Goal: Task Accomplishment & Management: Complete application form

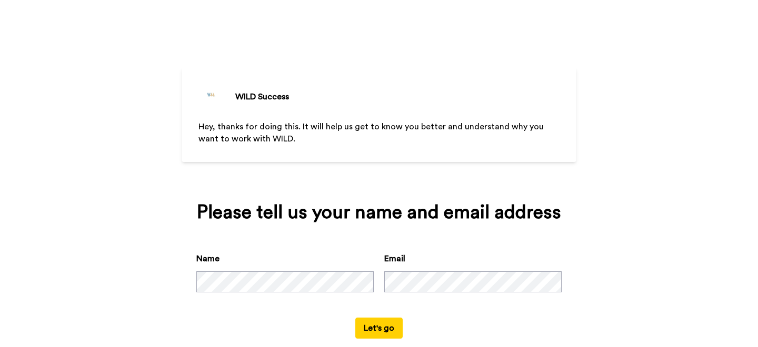
scroll to position [21, 0]
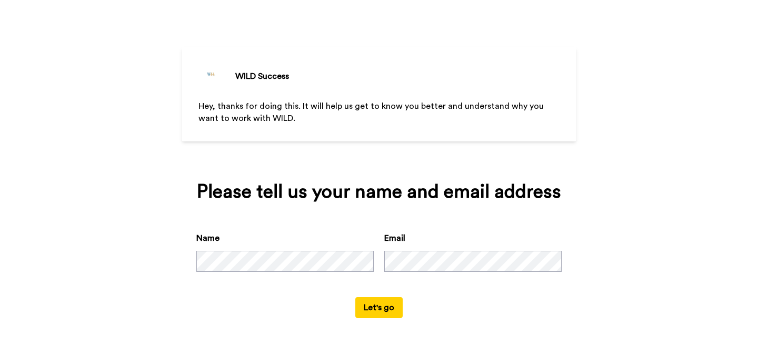
click at [391, 308] on button "Let's go" at bounding box center [378, 307] width 47 height 21
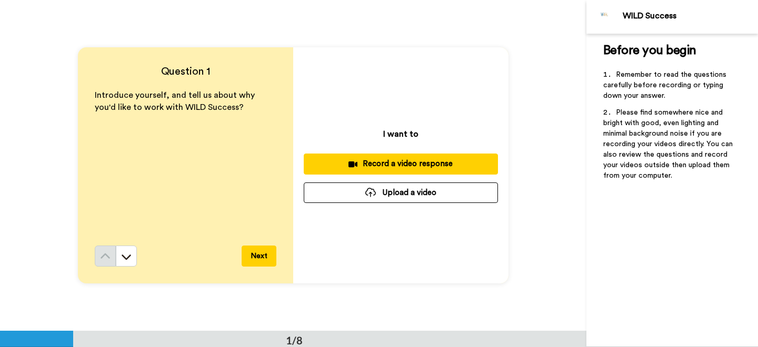
click at [436, 191] on button "Upload a video" at bounding box center [401, 193] width 194 height 21
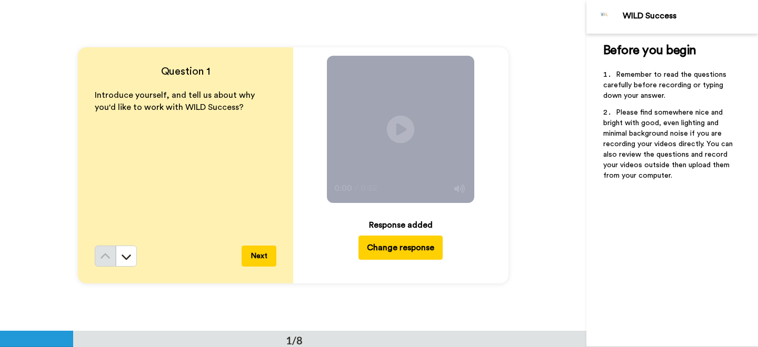
click at [404, 119] on icon at bounding box center [401, 130] width 28 height 28
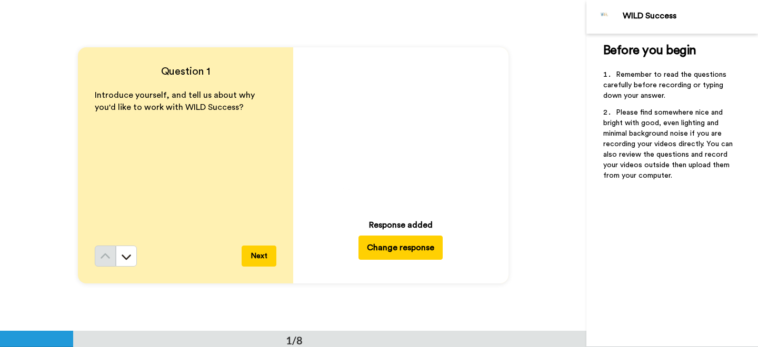
click at [264, 254] on button "Next" at bounding box center [259, 256] width 35 height 21
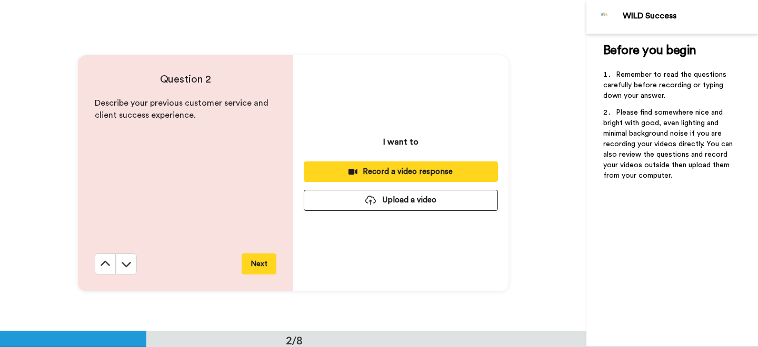
scroll to position [332, 0]
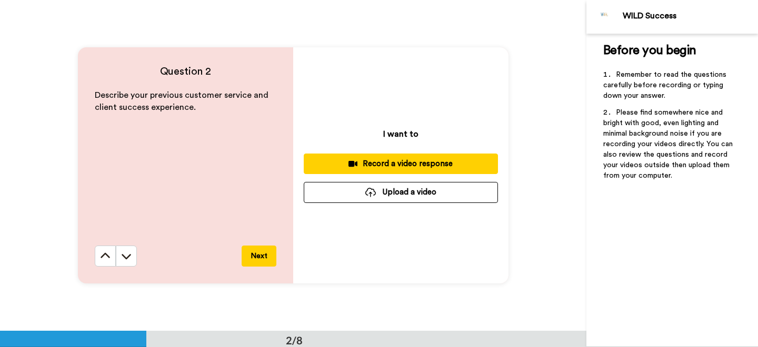
click at [397, 196] on button "Upload a video" at bounding box center [401, 192] width 194 height 21
click at [133, 256] on button at bounding box center [126, 256] width 21 height 21
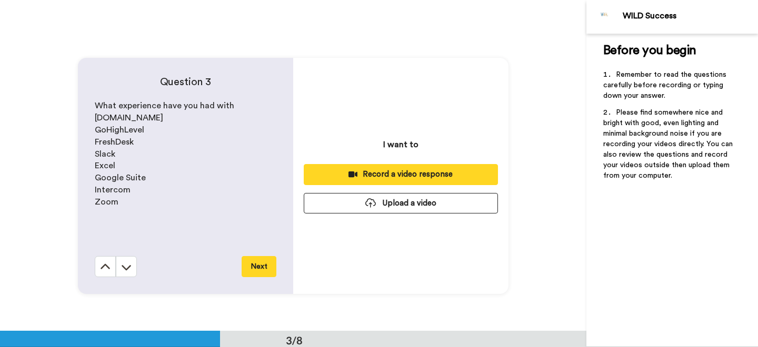
scroll to position [663, 0]
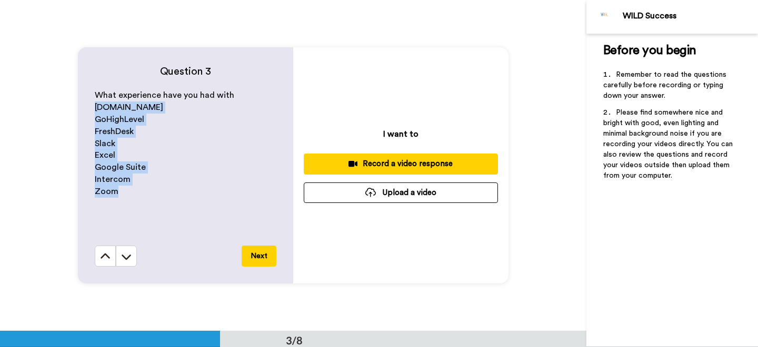
drag, startPoint x: 127, startPoint y: 191, endPoint x: 94, endPoint y: 109, distance: 88.4
click at [95, 109] on div "What experience have you had with Circle.io GoHighLevel FreshDesk Slack Excel G…" at bounding box center [186, 167] width 182 height 156
copy div "Circle.io GoHighLevel FreshDesk Slack Excel Google Suite Intercom Zoom"
click at [129, 254] on icon at bounding box center [126, 257] width 11 height 11
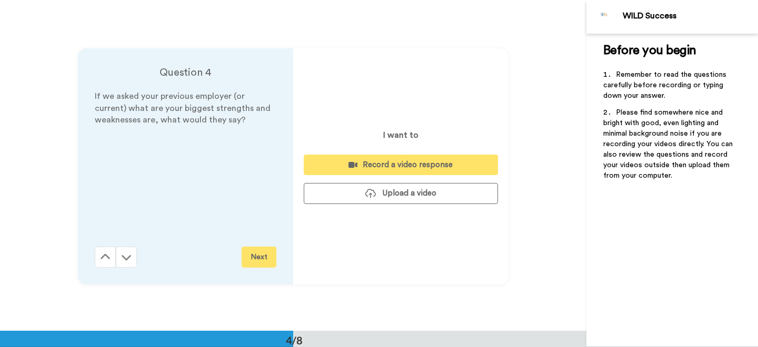
scroll to position [994, 0]
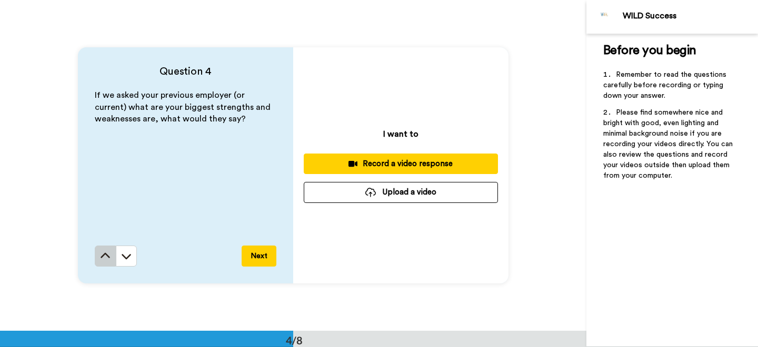
click at [111, 250] on button at bounding box center [105, 256] width 21 height 21
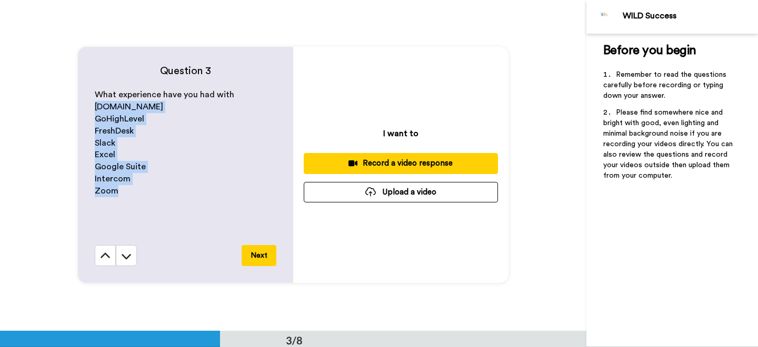
scroll to position [663, 0]
click at [128, 132] on span "FreshDesk" at bounding box center [114, 131] width 39 height 8
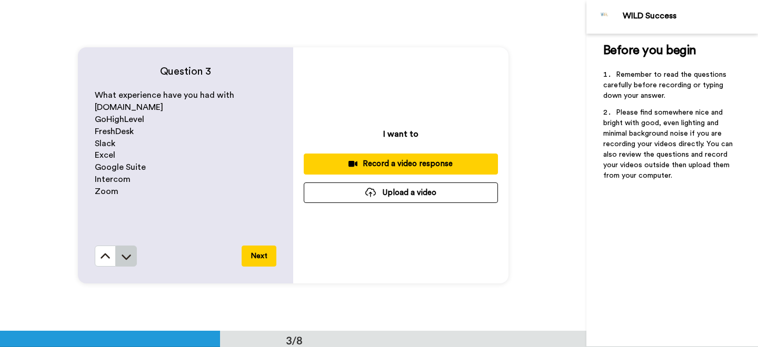
click at [124, 258] on icon at bounding box center [126, 257] width 11 height 11
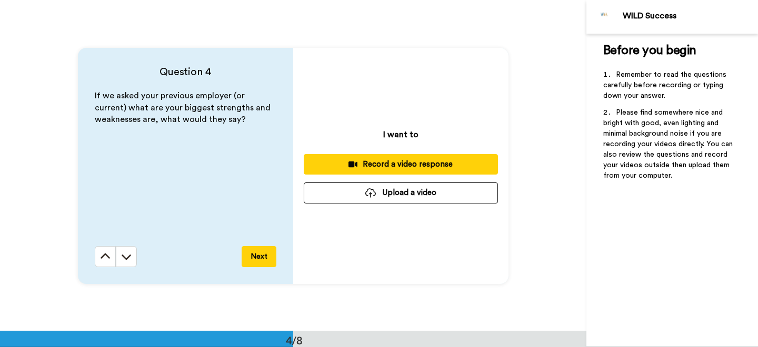
scroll to position [994, 0]
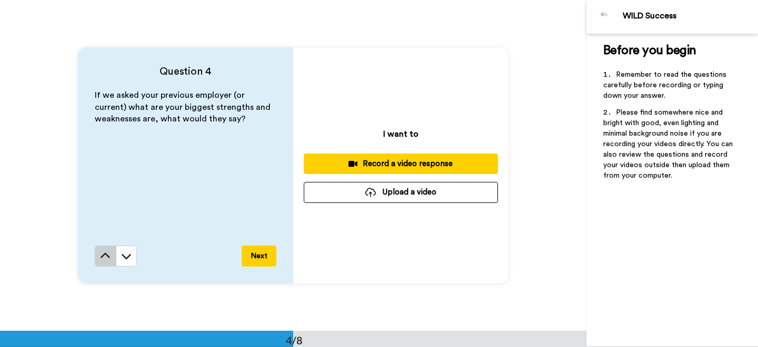
click at [101, 259] on icon at bounding box center [105, 256] width 11 height 11
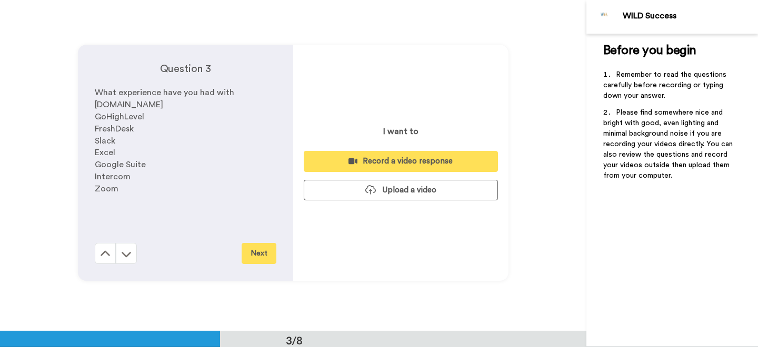
click at [101, 259] on icon at bounding box center [105, 254] width 11 height 11
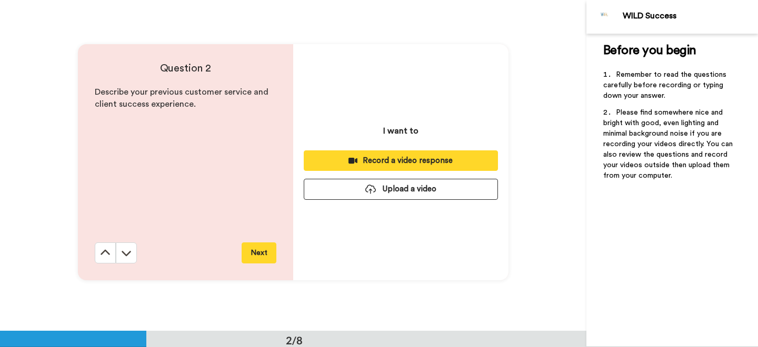
scroll to position [332, 0]
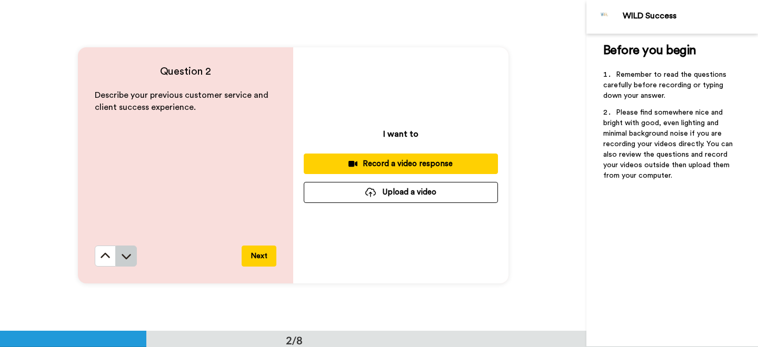
click at [123, 248] on button at bounding box center [126, 256] width 21 height 21
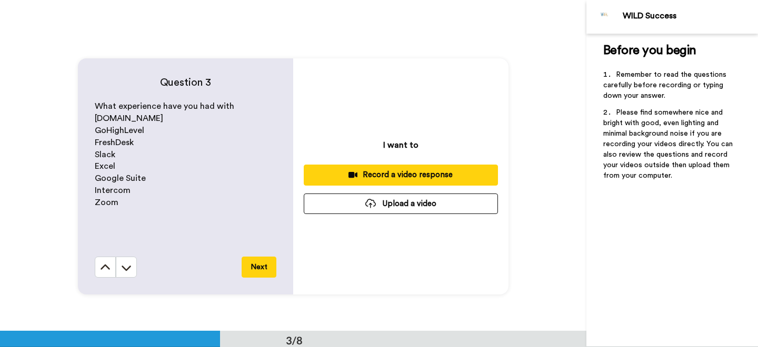
scroll to position [663, 0]
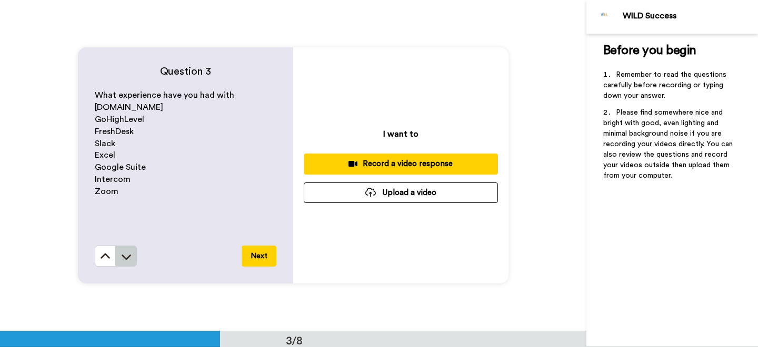
click at [132, 248] on button at bounding box center [126, 256] width 21 height 21
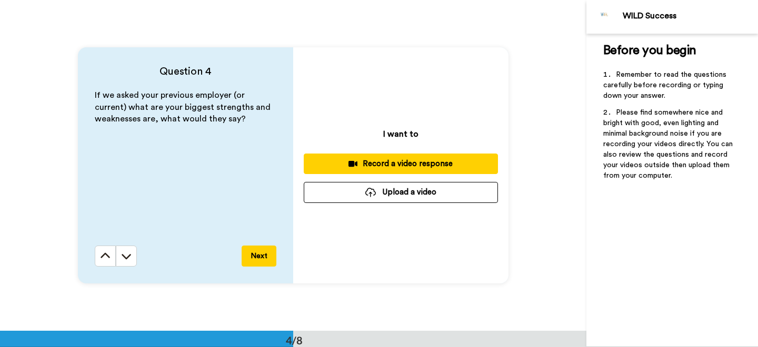
scroll to position [1058, 0]
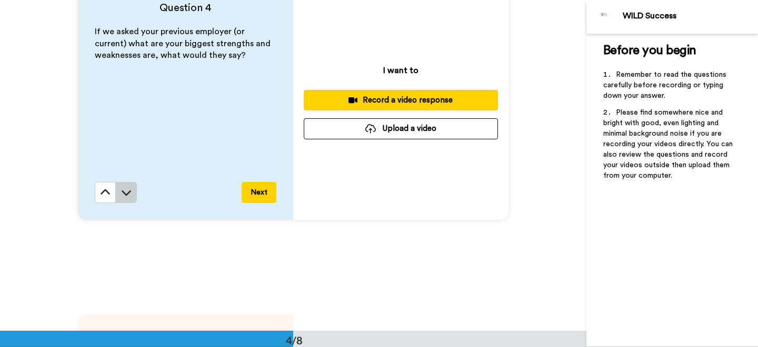
click at [131, 194] on icon at bounding box center [126, 192] width 11 height 11
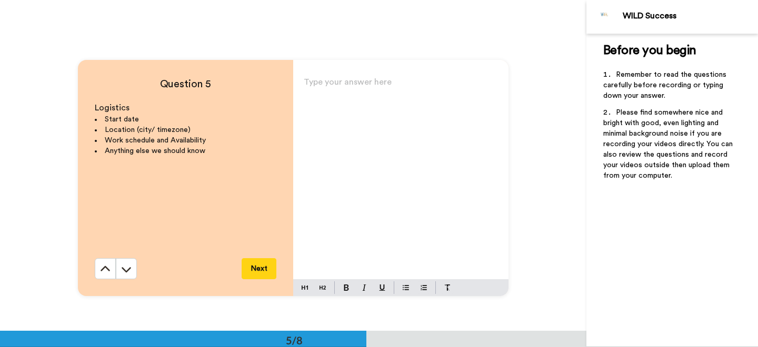
scroll to position [1326, 0]
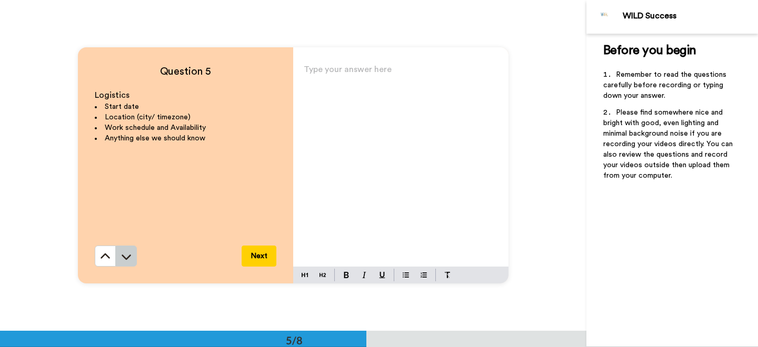
click at [131, 250] on button at bounding box center [126, 256] width 21 height 21
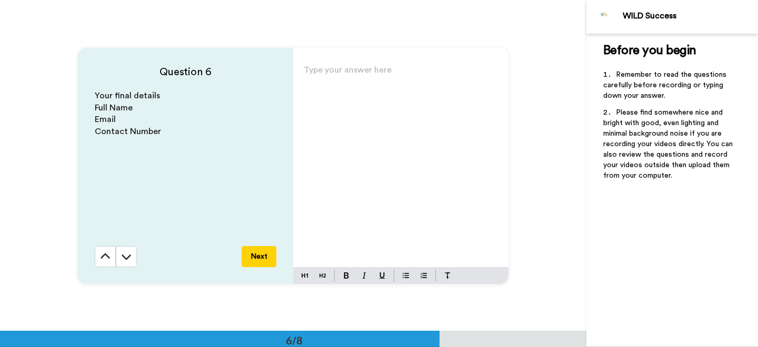
scroll to position [1657, 0]
click at [131, 250] on button at bounding box center [126, 256] width 21 height 21
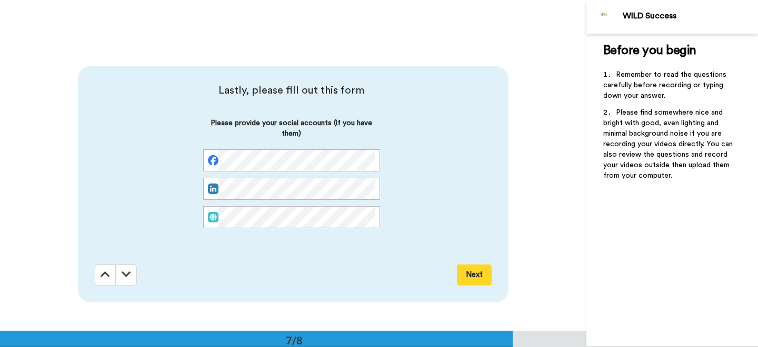
scroll to position [1988, 0]
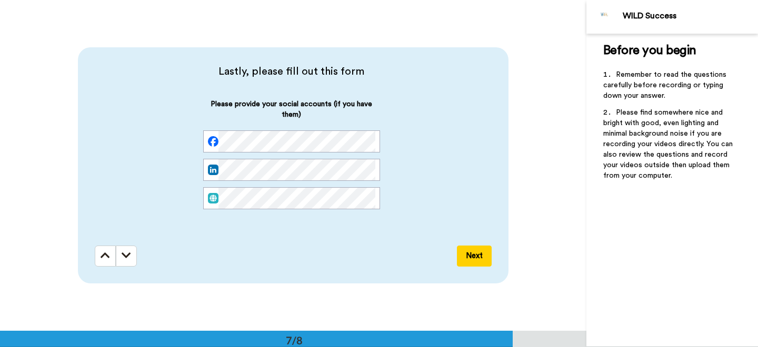
click at [131, 250] on button at bounding box center [126, 256] width 21 height 21
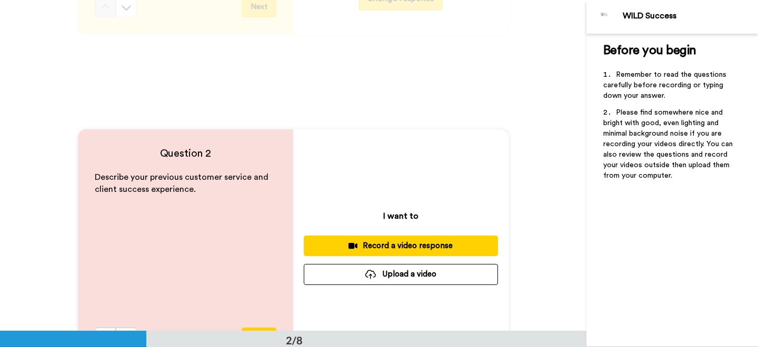
scroll to position [0, 0]
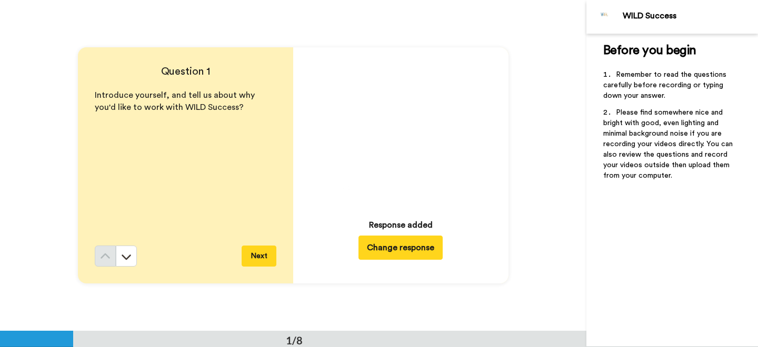
click at [401, 132] on icon "Play/Pause" at bounding box center [401, 130] width 28 height 50
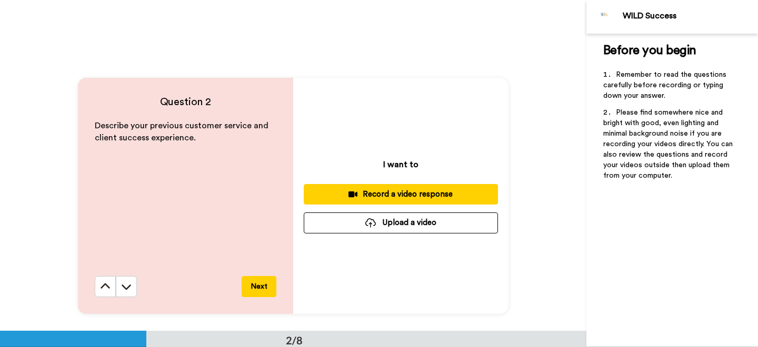
scroll to position [301, 0]
click at [369, 225] on div at bounding box center [370, 223] width 11 height 9
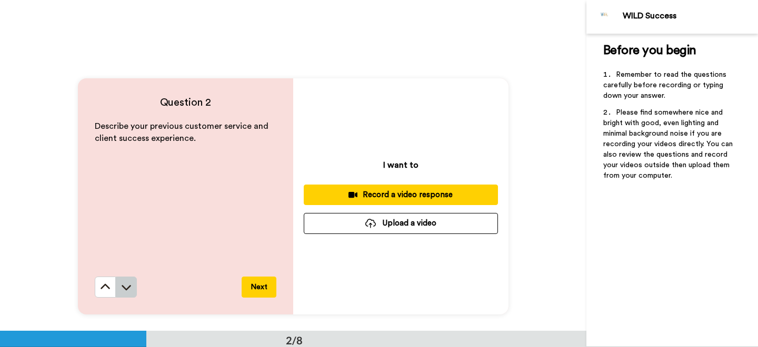
click at [126, 285] on icon at bounding box center [126, 287] width 11 height 11
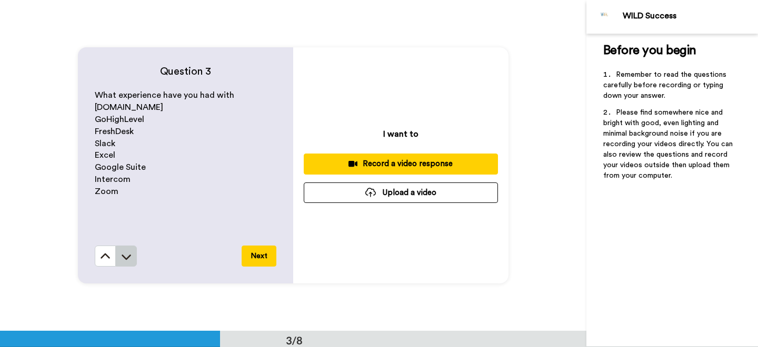
click at [130, 263] on button at bounding box center [126, 256] width 21 height 21
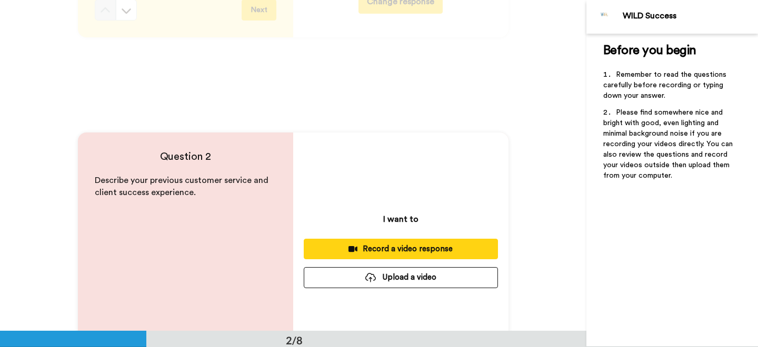
scroll to position [284, 0]
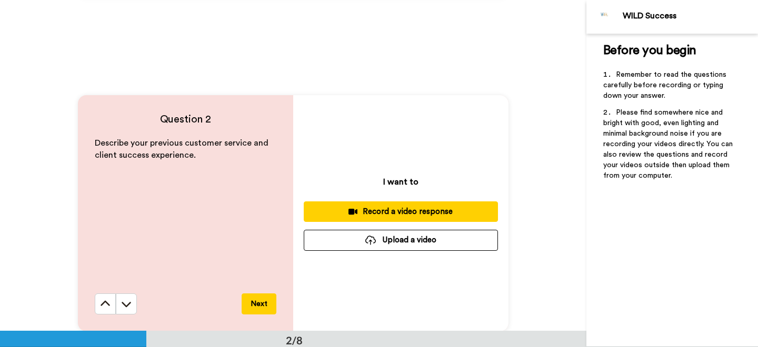
click at [402, 242] on button "Upload a video" at bounding box center [401, 240] width 194 height 21
click at [388, 244] on button "Upload a video" at bounding box center [401, 240] width 194 height 21
click at [406, 241] on button "Upload a video" at bounding box center [401, 240] width 194 height 21
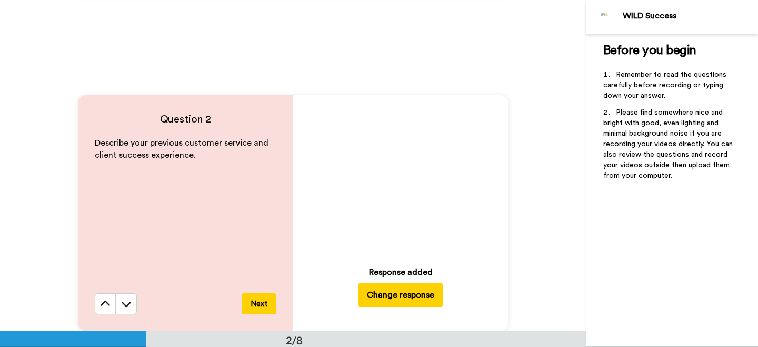
click at [406, 180] on icon at bounding box center [401, 177] width 28 height 28
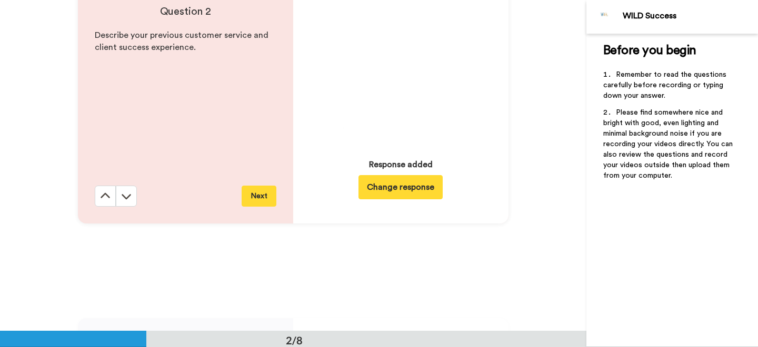
scroll to position [297, 0]
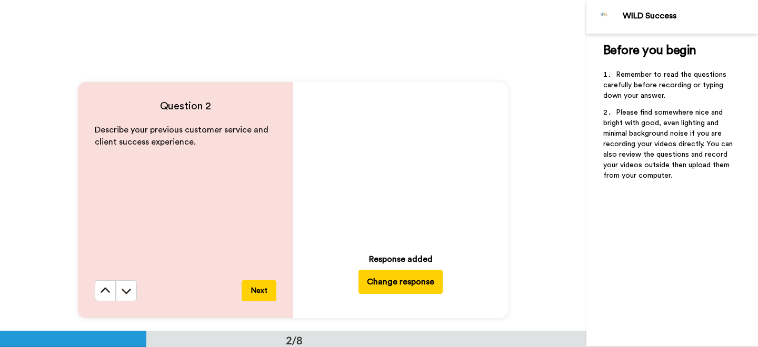
click at [396, 163] on icon "Play/Pause" at bounding box center [401, 164] width 28 height 50
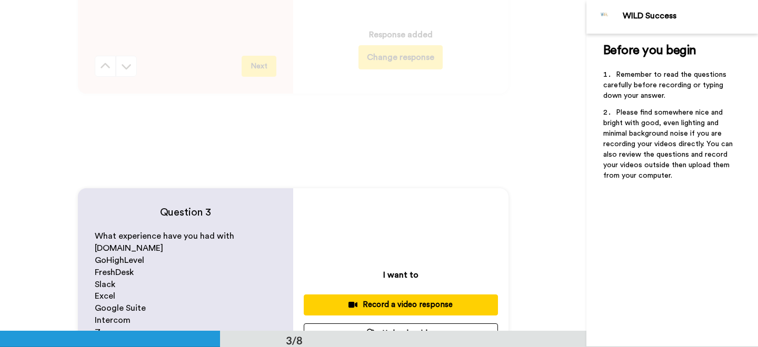
scroll to position [615, 0]
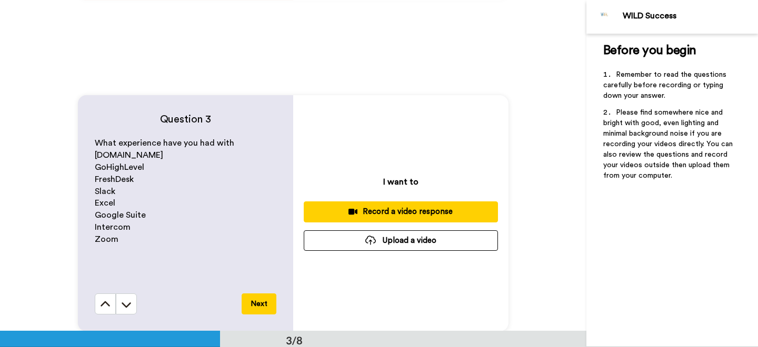
click at [442, 245] on button "Upload a video" at bounding box center [401, 241] width 194 height 21
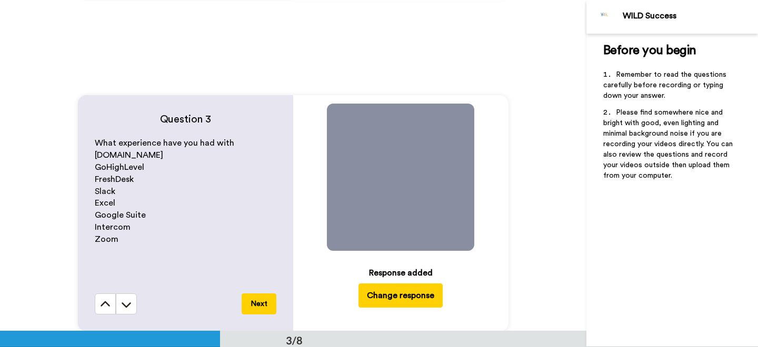
click at [391, 180] on icon at bounding box center [401, 178] width 28 height 28
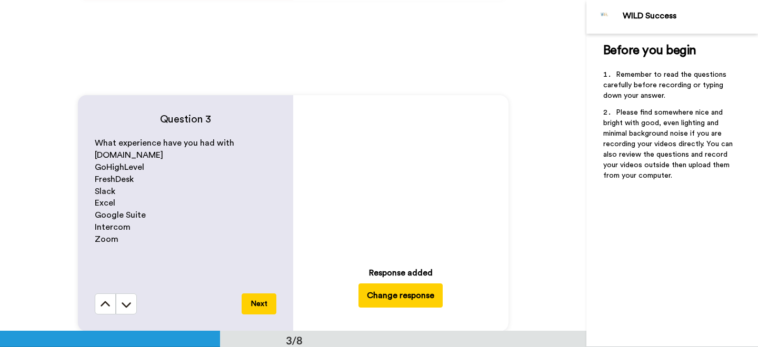
scroll to position [691, 0]
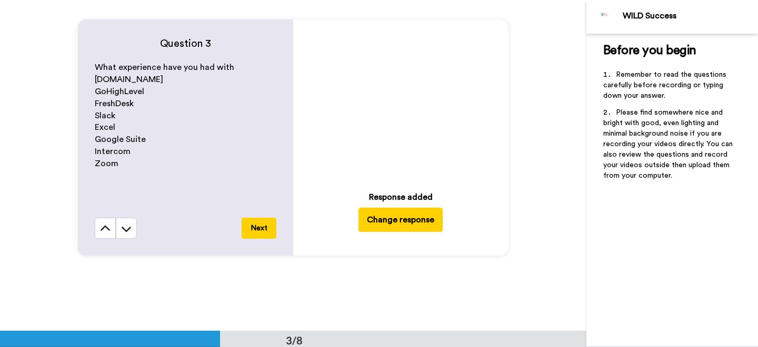
click at [261, 228] on button "Next" at bounding box center [259, 228] width 35 height 21
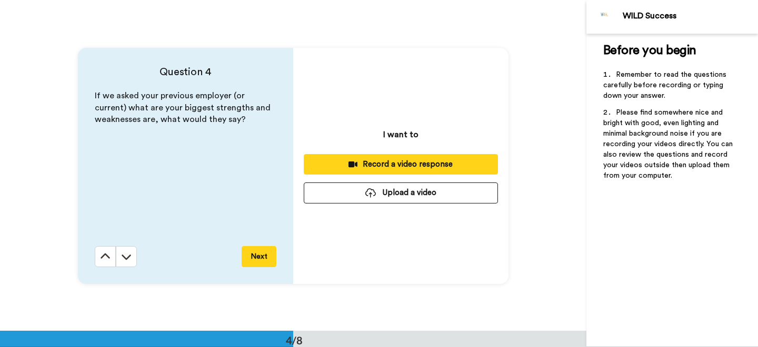
scroll to position [994, 0]
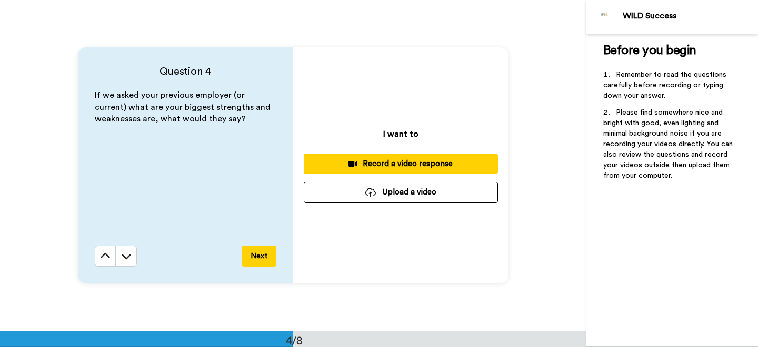
click at [375, 197] on button "Upload a video" at bounding box center [401, 192] width 194 height 21
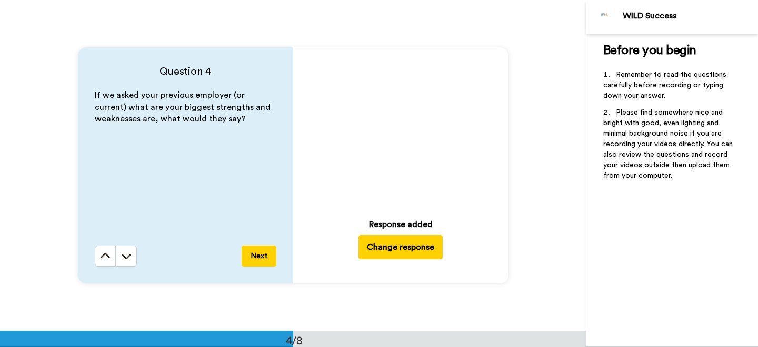
click at [406, 136] on icon at bounding box center [401, 129] width 28 height 28
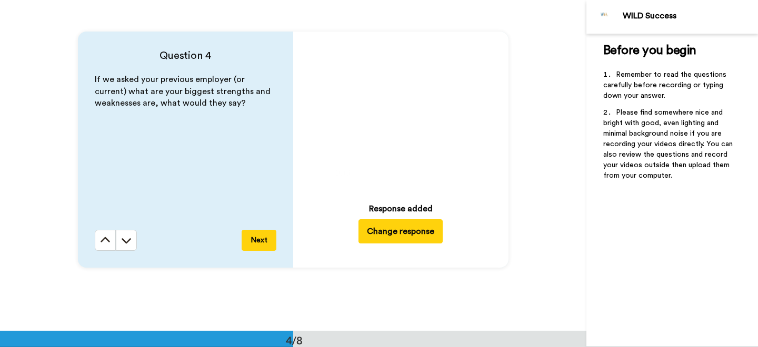
scroll to position [1011, 0]
click at [254, 242] on button "Next" at bounding box center [259, 240] width 35 height 21
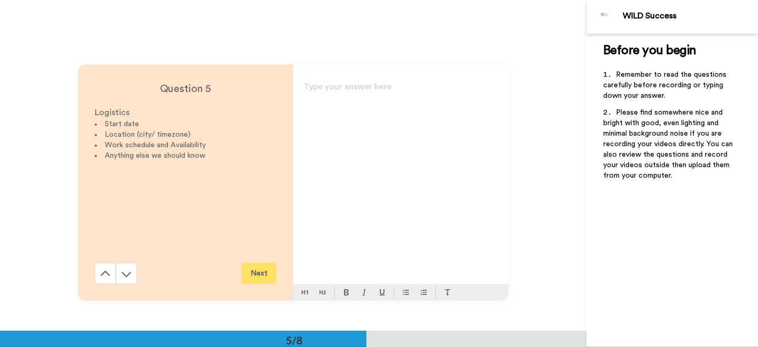
scroll to position [1326, 0]
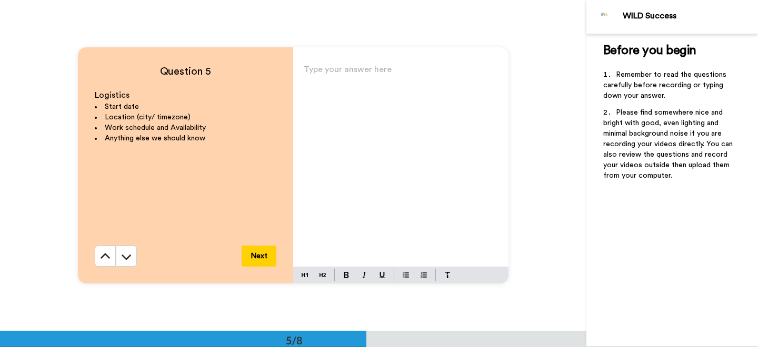
click at [346, 168] on div "Type your answer here ﻿" at bounding box center [400, 164] width 215 height 205
drag, startPoint x: 208, startPoint y: 129, endPoint x: 93, endPoint y: 97, distance: 119.7
click at [93, 97] on div "Question 5 Logistics Start date Location (city/ timezone) Work schedule and Ava…" at bounding box center [185, 165] width 215 height 236
copy div "Logistics Start date Location (city/ timezone) Work schedule and Availability"
click at [342, 79] on p "I" at bounding box center [401, 73] width 194 height 15
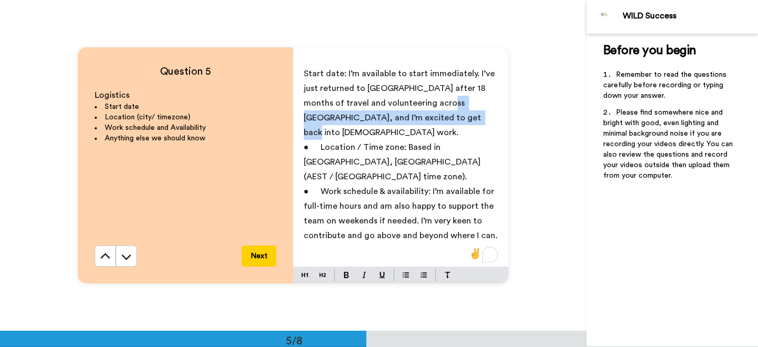
drag, startPoint x: 420, startPoint y: 120, endPoint x: 414, endPoint y: 105, distance: 15.3
click at [414, 105] on p "Start date: I’m available to start immediately. I’ve just returned to [GEOGRAPH…" at bounding box center [401, 103] width 194 height 74
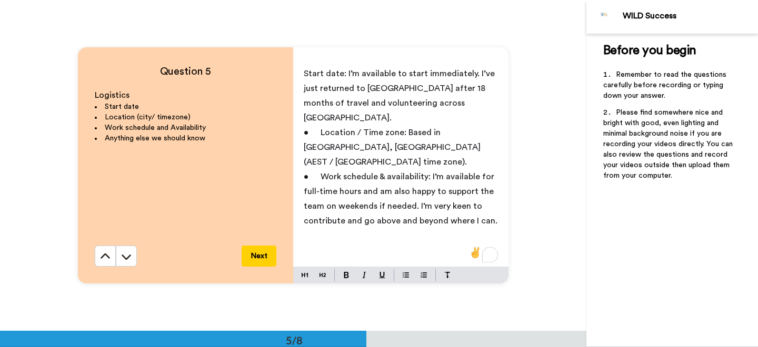
drag, startPoint x: 338, startPoint y: 121, endPoint x: 305, endPoint y: 120, distance: 33.2
click at [305, 128] on span "• Location / Time zone: Based in [GEOGRAPHIC_DATA], [GEOGRAPHIC_DATA] (AEST / […" at bounding box center [393, 147] width 179 height 38
drag, startPoint x: 339, startPoint y: 150, endPoint x: 305, endPoint y: 150, distance: 33.7
click at [305, 173] on span "• Work schedule & availability: I’m available for full-time hours and am also h…" at bounding box center [401, 199] width 194 height 53
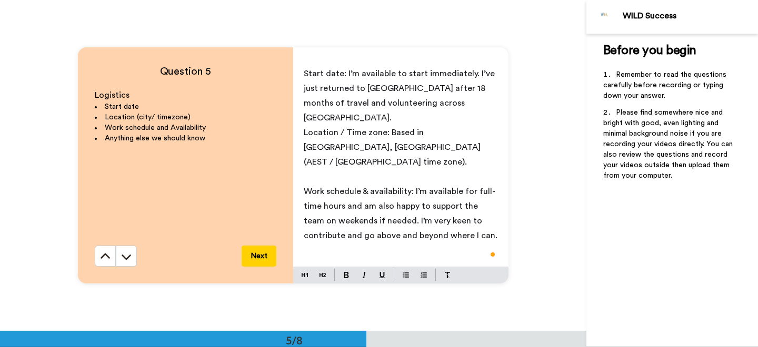
click at [437, 101] on p "Start date: I’m available to start immediately. I’ve just returned to [GEOGRAPH…" at bounding box center [401, 95] width 194 height 59
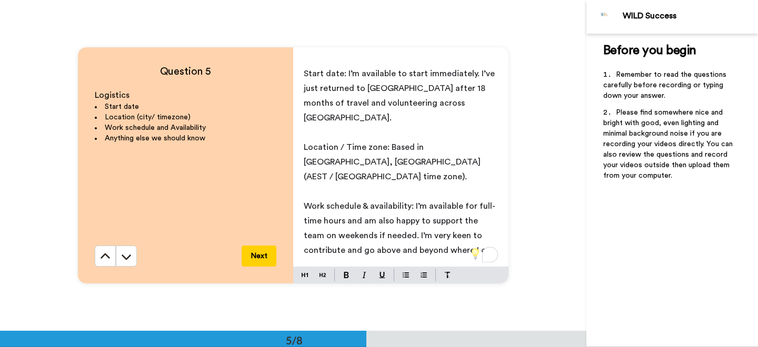
click at [262, 260] on button "Next" at bounding box center [259, 256] width 35 height 21
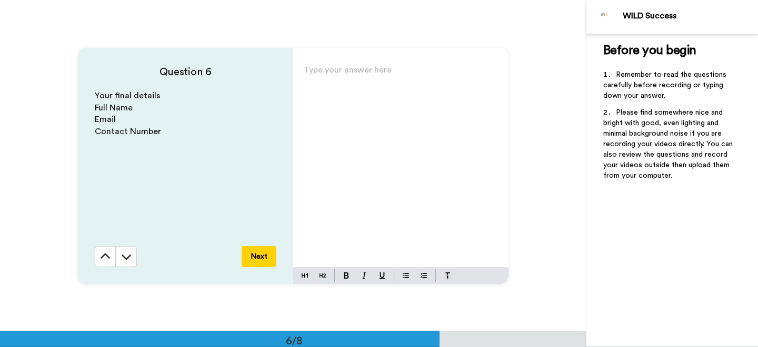
scroll to position [1657, 0]
click at [350, 157] on div "Type your answer here ﻿" at bounding box center [400, 164] width 215 height 205
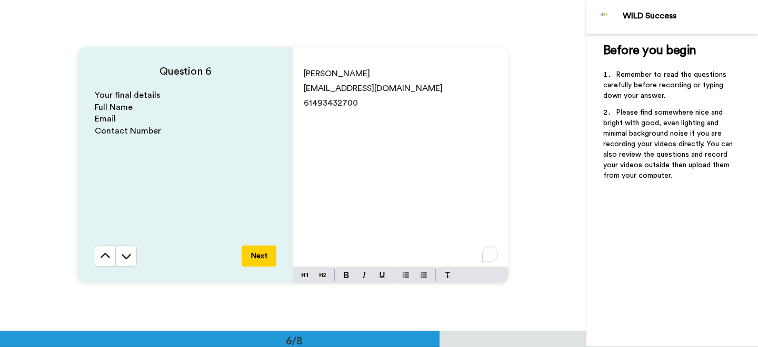
click at [340, 107] on span "61493432700" at bounding box center [331, 103] width 54 height 8
click at [326, 104] on span "61493432 700" at bounding box center [332, 103] width 56 height 8
click at [313, 106] on span "61493 432 700" at bounding box center [333, 103] width 58 height 8
click at [303, 104] on div "Bonnie Williamson bonniewilliamson2002@gmail.com 61 493 432 700" at bounding box center [400, 164] width 215 height 205
click at [262, 254] on button "Next" at bounding box center [259, 256] width 35 height 21
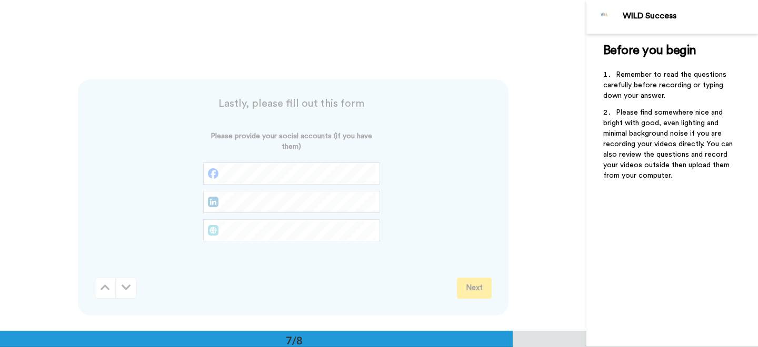
scroll to position [1988, 0]
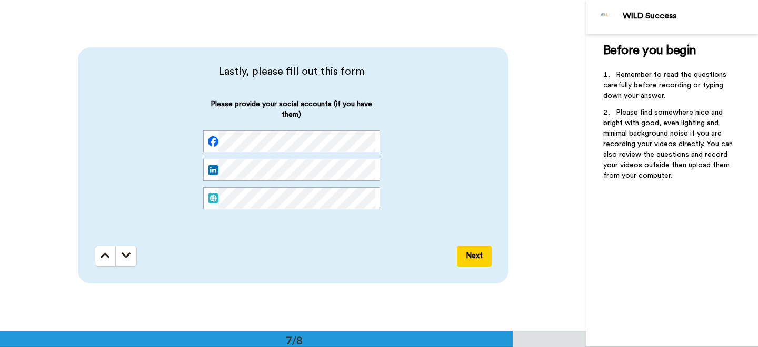
click at [474, 263] on button "Next" at bounding box center [474, 256] width 35 height 21
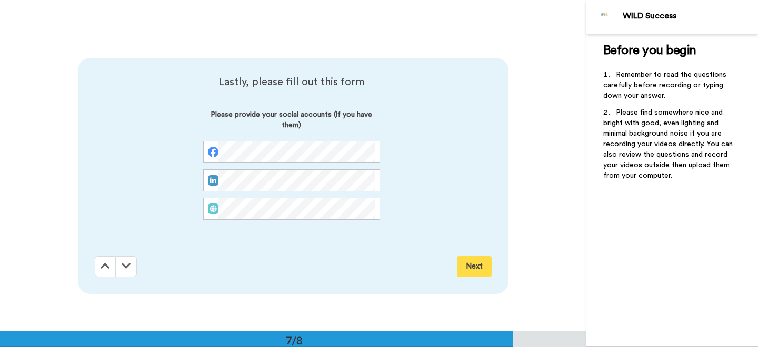
scroll to position [1959, 0]
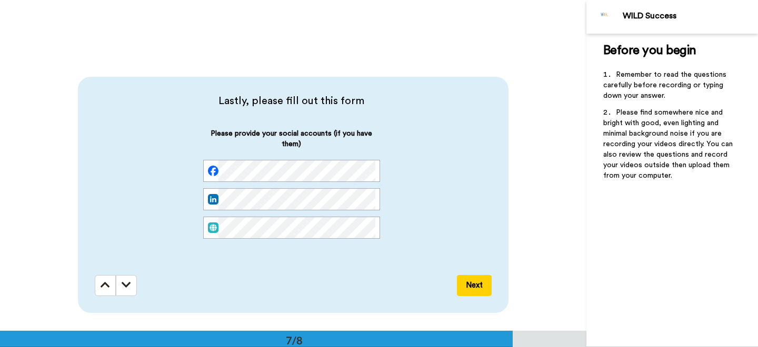
click at [475, 286] on button "Next" at bounding box center [474, 285] width 35 height 21
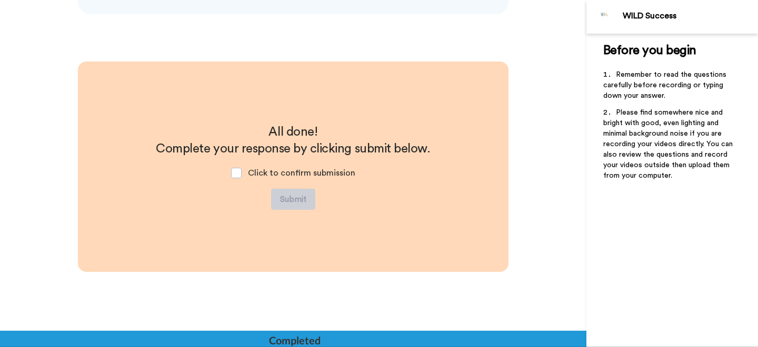
scroll to position [2260, 0]
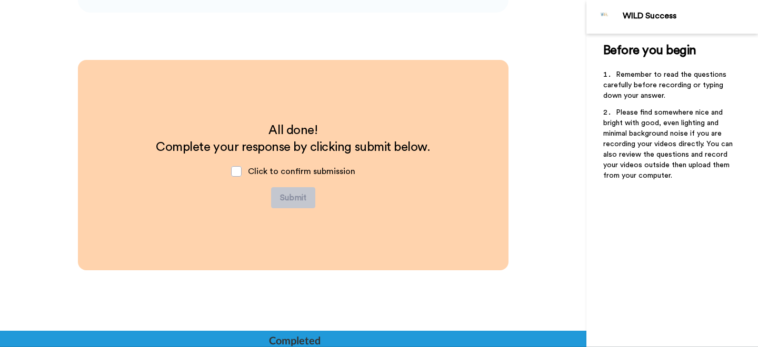
click at [248, 169] on span "Click to confirm submission" at bounding box center [301, 171] width 107 height 8
click at [237, 171] on span at bounding box center [236, 171] width 11 height 11
click at [284, 197] on button "Submit" at bounding box center [293, 197] width 44 height 21
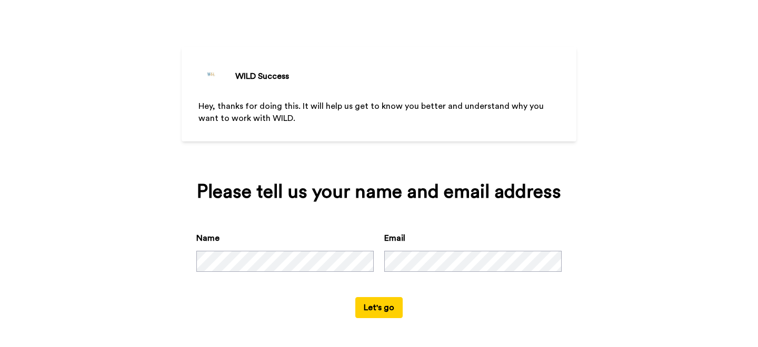
click at [382, 310] on button "Let's go" at bounding box center [378, 307] width 47 height 21
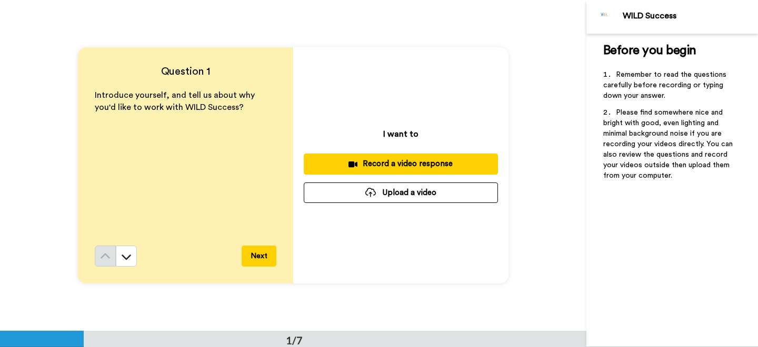
click at [413, 195] on button "Upload a video" at bounding box center [401, 193] width 194 height 21
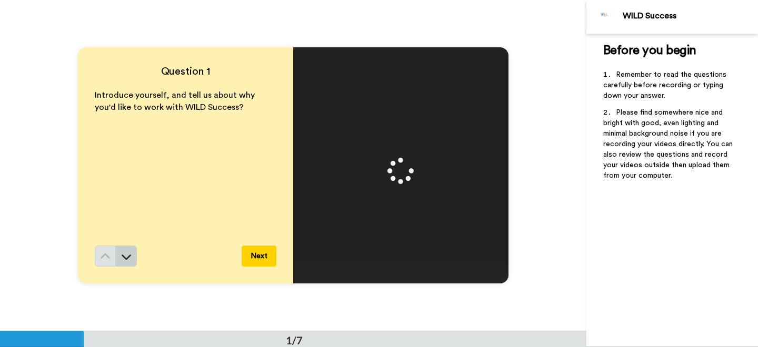
click at [131, 257] on icon at bounding box center [126, 257] width 11 height 11
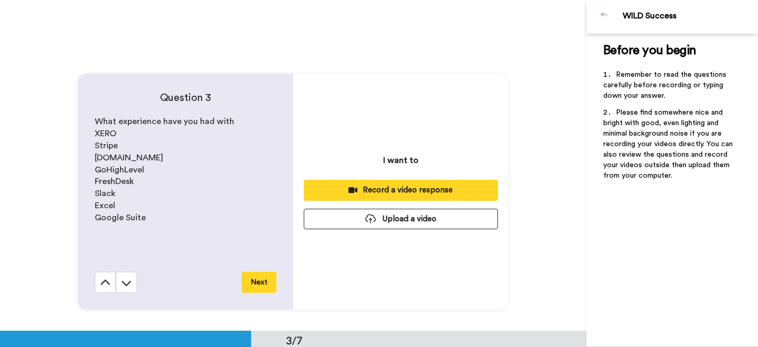
scroll to position [608, 0]
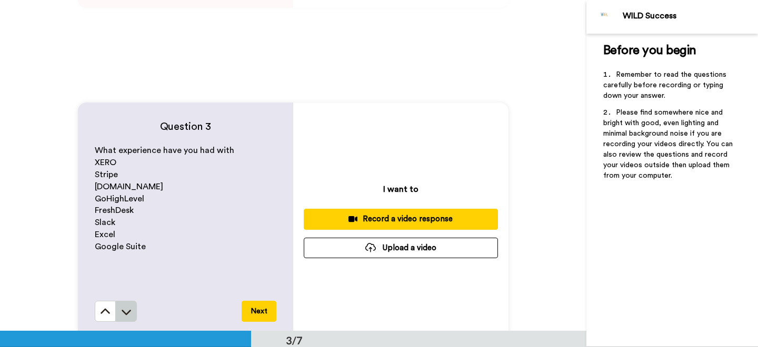
click at [133, 308] on button at bounding box center [126, 311] width 21 height 21
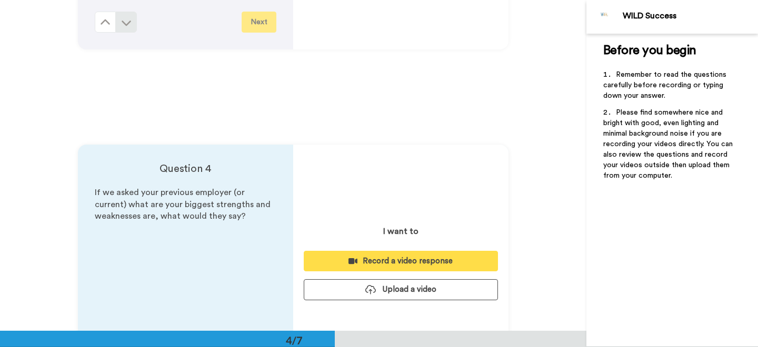
scroll to position [994, 0]
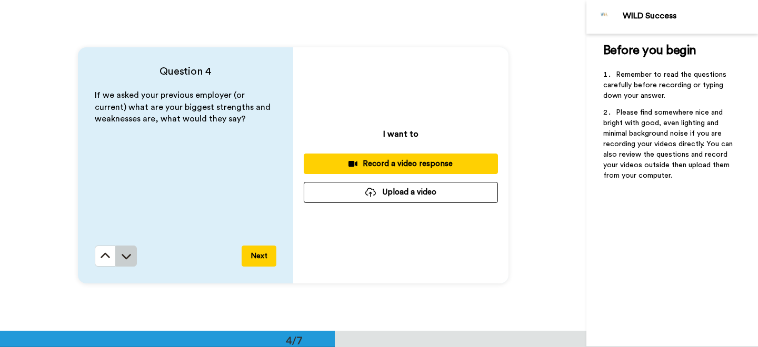
click at [128, 251] on icon at bounding box center [126, 256] width 11 height 11
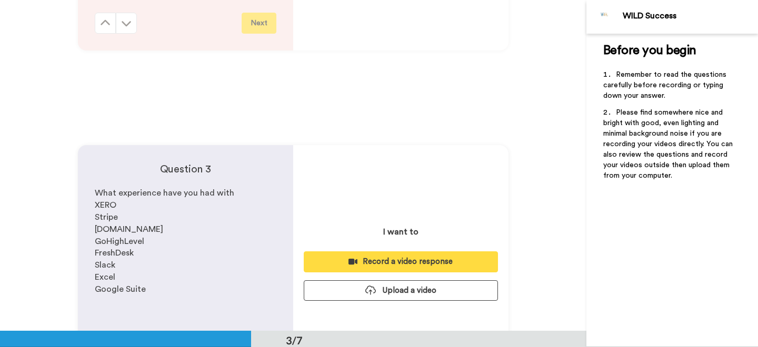
scroll to position [598, 0]
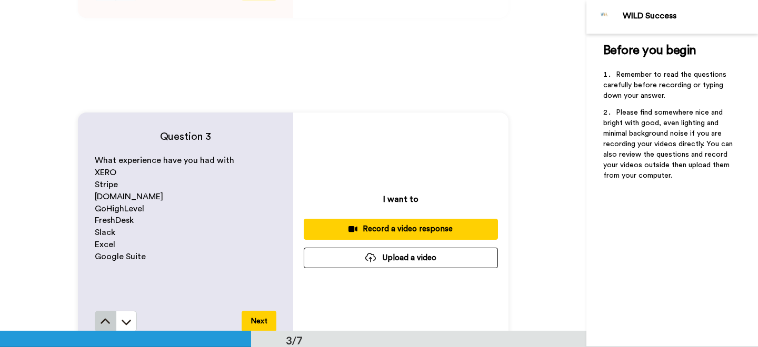
click at [103, 318] on icon at bounding box center [105, 322] width 11 height 11
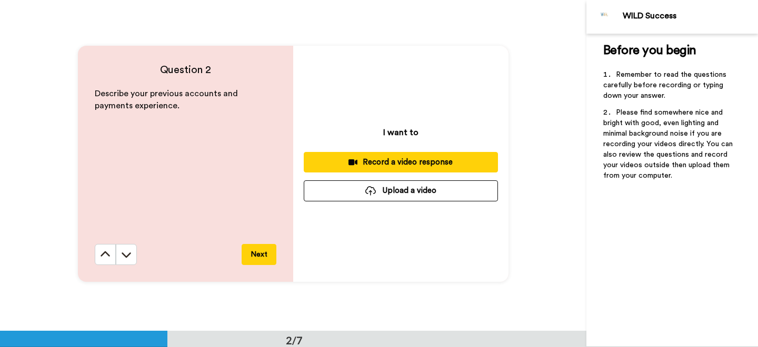
scroll to position [332, 0]
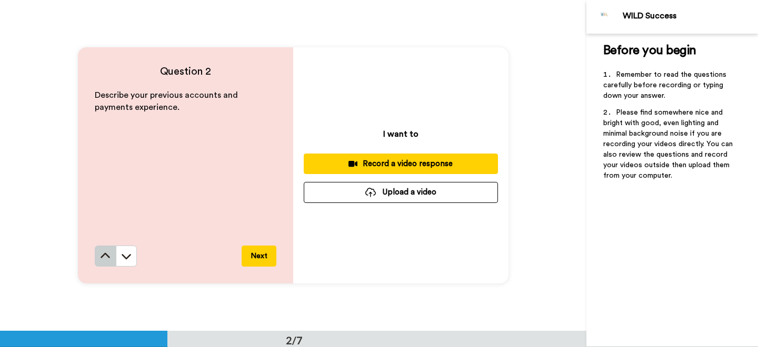
click at [109, 256] on icon at bounding box center [105, 256] width 11 height 11
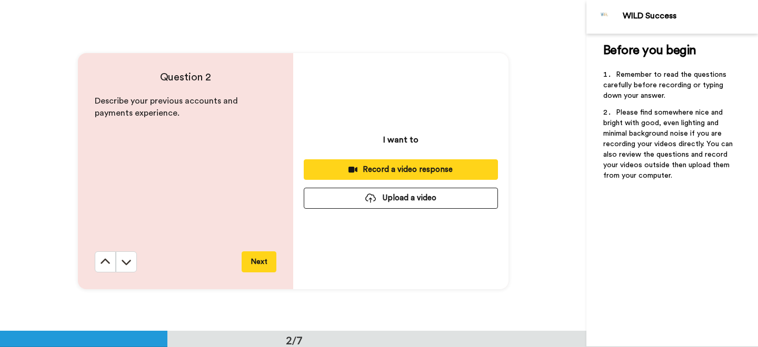
scroll to position [363, 0]
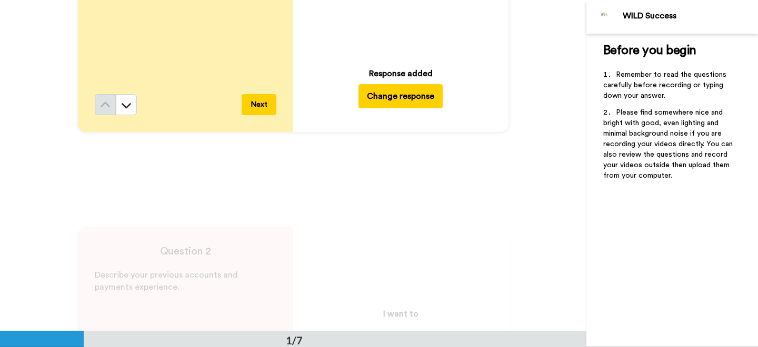
click at [517, 181] on div "Question 2 Describe your previous accounts and payments experience. Next I want…" at bounding box center [293, 345] width 586 height 331
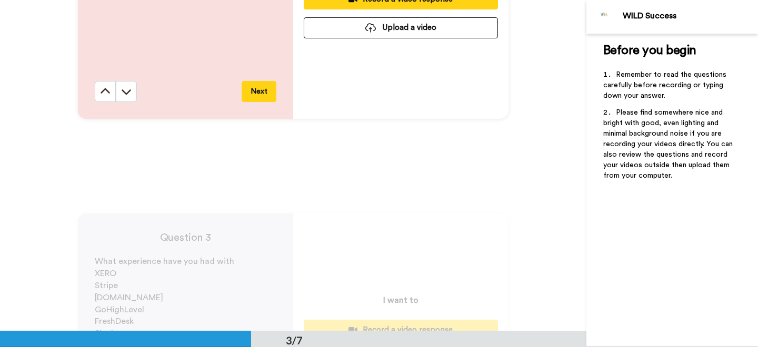
scroll to position [667, 0]
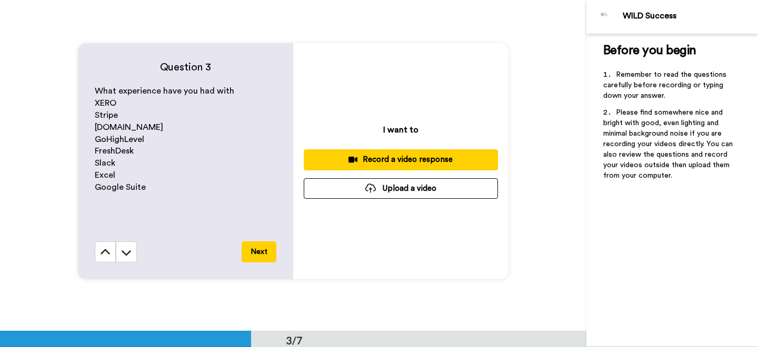
click at [430, 191] on button "Upload a video" at bounding box center [401, 188] width 194 height 21
click at [412, 193] on button "Upload a video" at bounding box center [401, 188] width 194 height 21
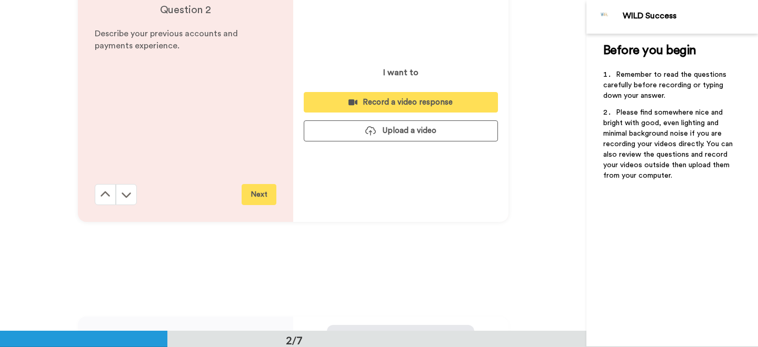
scroll to position [396, 0]
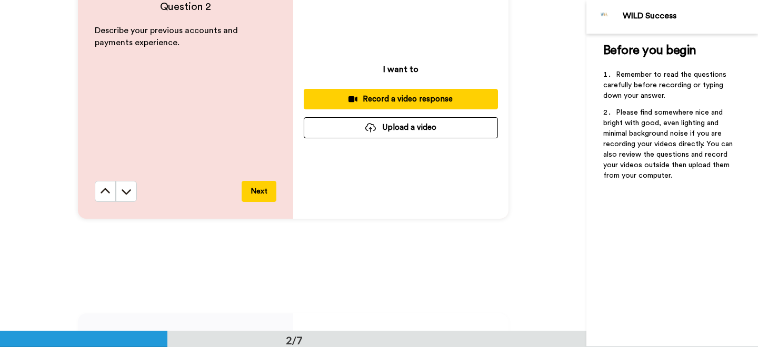
click at [447, 131] on button "Upload a video" at bounding box center [401, 127] width 194 height 21
click at [428, 131] on button "Upload a video" at bounding box center [401, 127] width 194 height 21
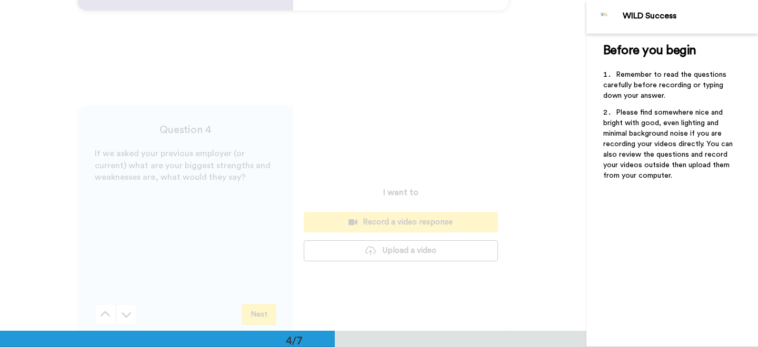
scroll to position [1009, 0]
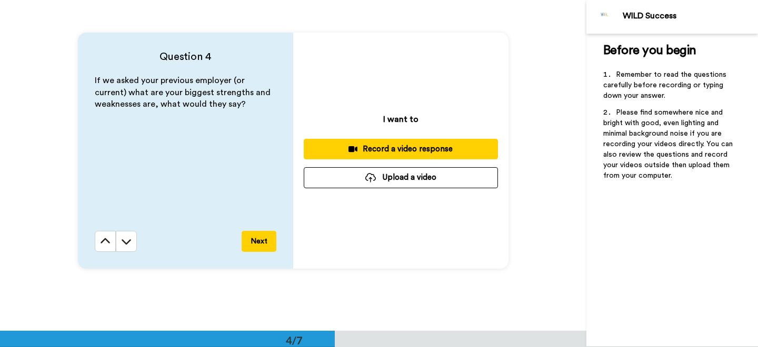
click at [440, 182] on button "Upload a video" at bounding box center [401, 177] width 194 height 21
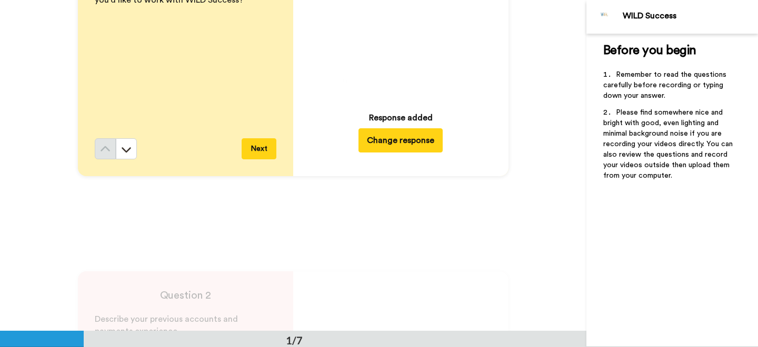
scroll to position [0, 0]
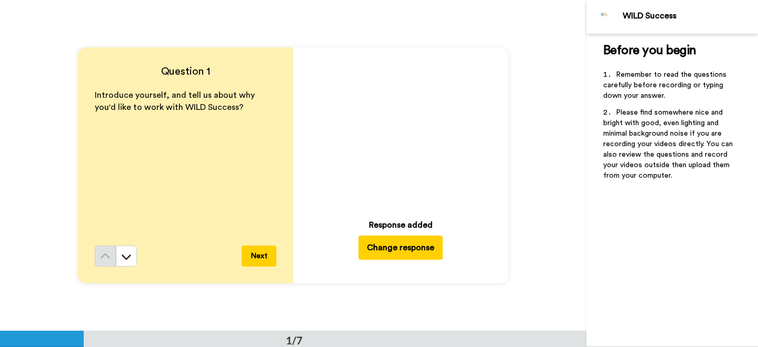
click at [400, 131] on icon "Play/Pause" at bounding box center [401, 130] width 28 height 50
click at [419, 149] on video at bounding box center [400, 129] width 147 height 147
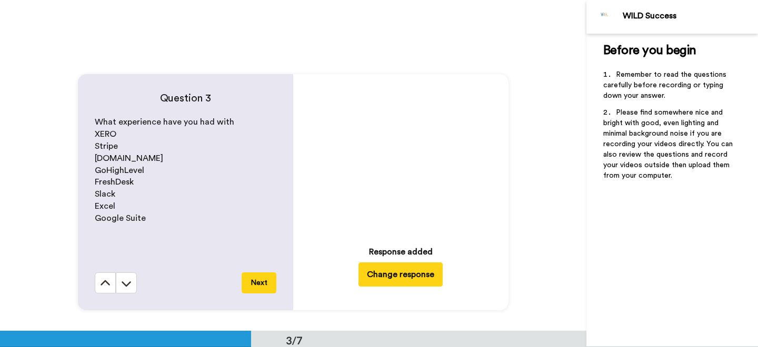
scroll to position [687, 0]
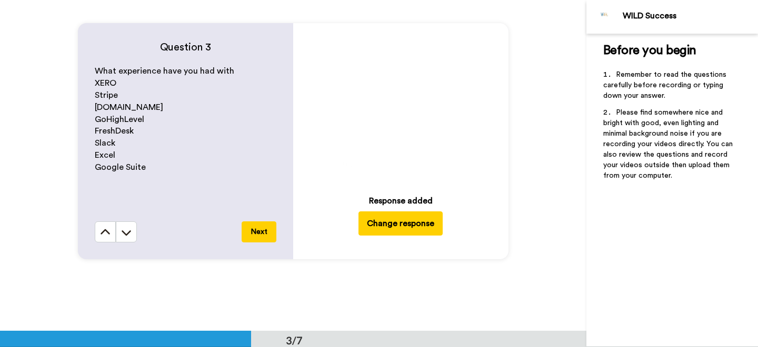
click at [404, 131] on video at bounding box center [400, 105] width 147 height 147
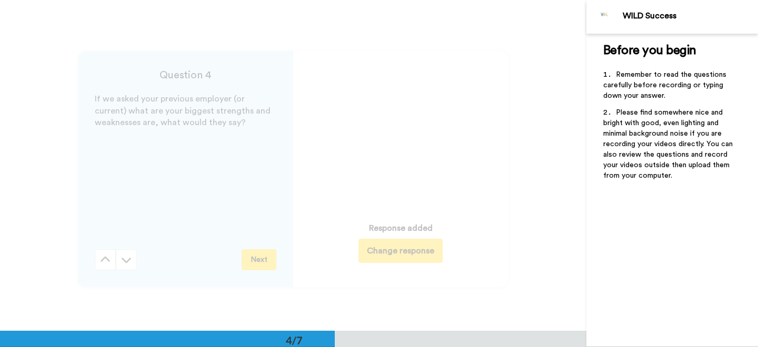
scroll to position [993, 0]
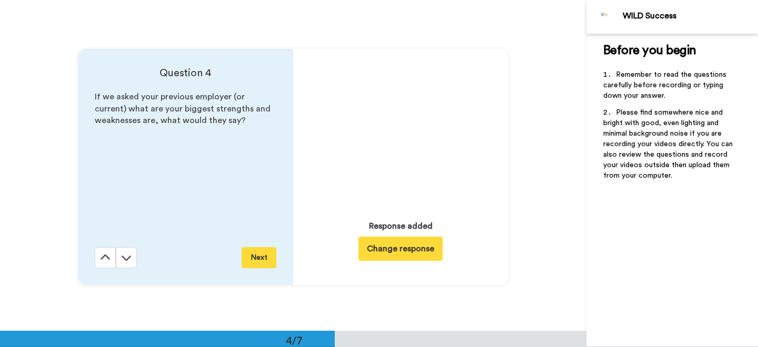
click at [410, 137] on icon at bounding box center [401, 131] width 28 height 28
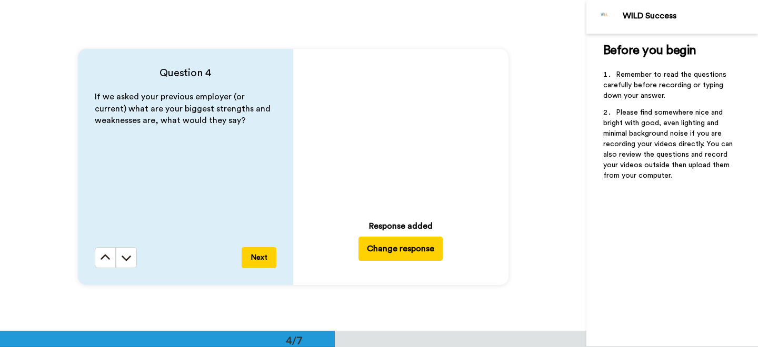
click at [439, 142] on video at bounding box center [400, 130] width 147 height 147
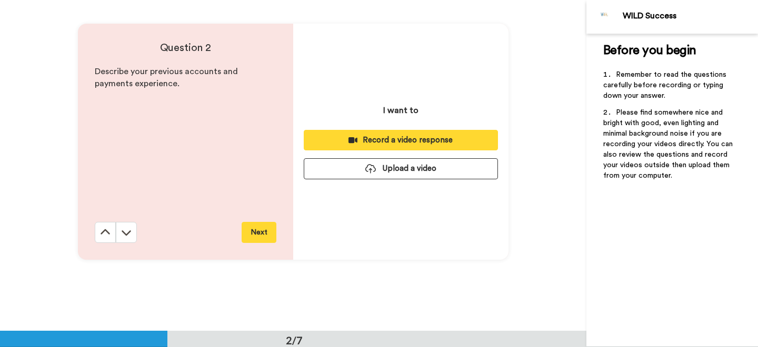
scroll to position [320, 0]
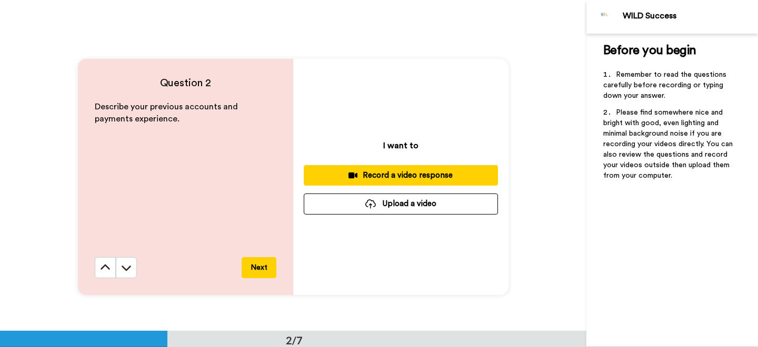
click at [446, 209] on button "Upload a video" at bounding box center [401, 204] width 194 height 21
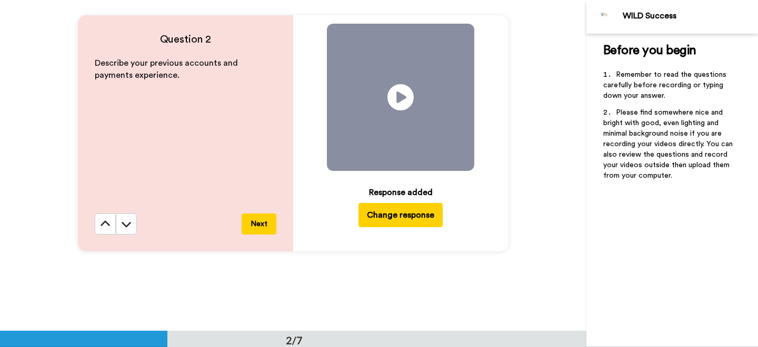
scroll to position [365, 0]
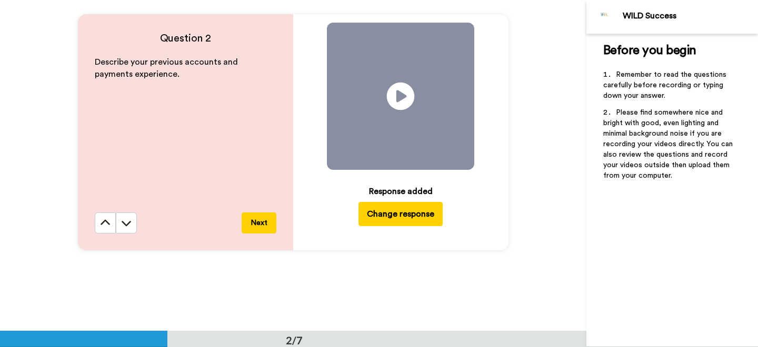
click at [405, 112] on icon "Play/Pause" at bounding box center [401, 96] width 28 height 50
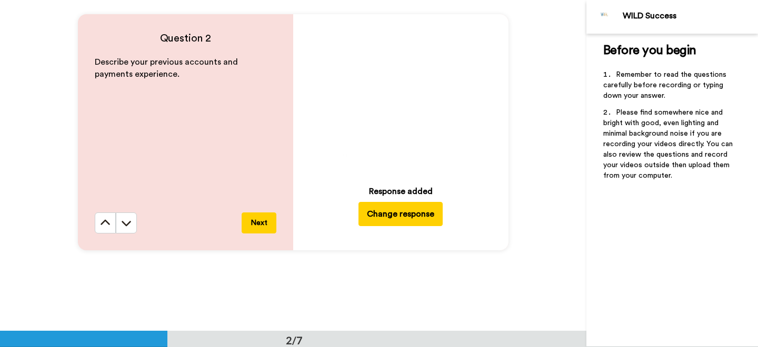
click at [427, 107] on video at bounding box center [400, 96] width 147 height 147
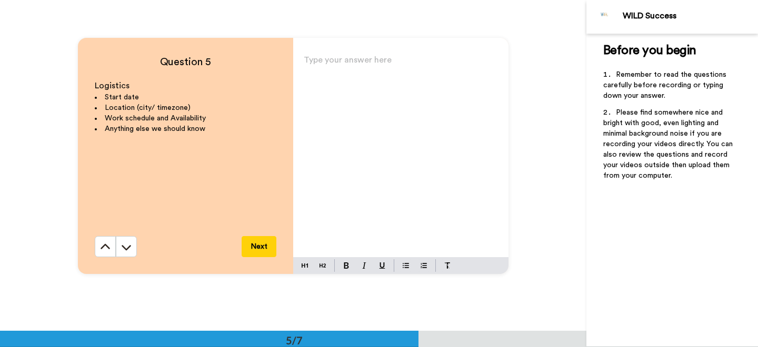
scroll to position [1344, 0]
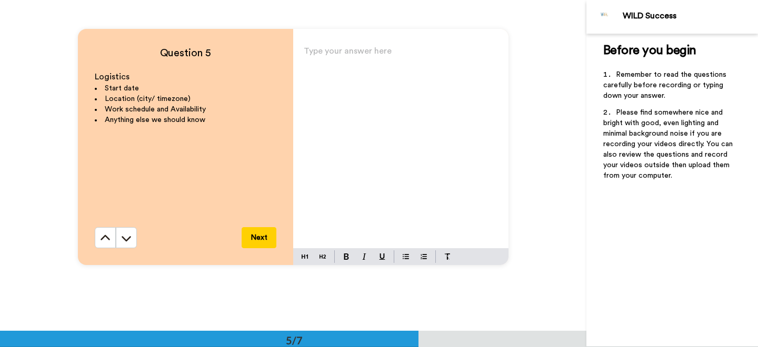
click at [360, 162] on div "Type your answer here ﻿" at bounding box center [400, 146] width 215 height 205
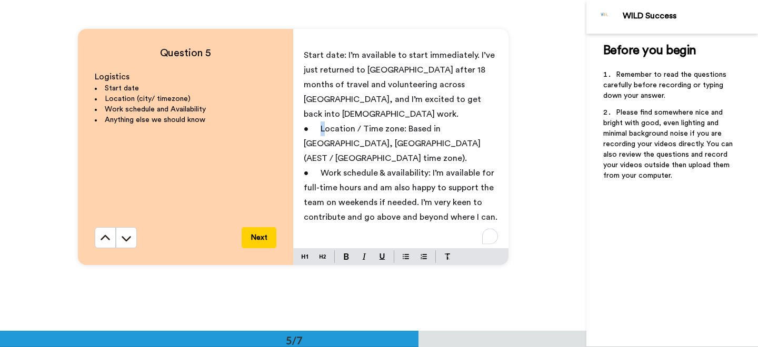
drag, startPoint x: 338, startPoint y: 116, endPoint x: 273, endPoint y: 116, distance: 65.3
click at [273, 116] on div "Question 5 Logistics Start date Location (city/ timezone) Work schedule and Ava…" at bounding box center [293, 147] width 431 height 236
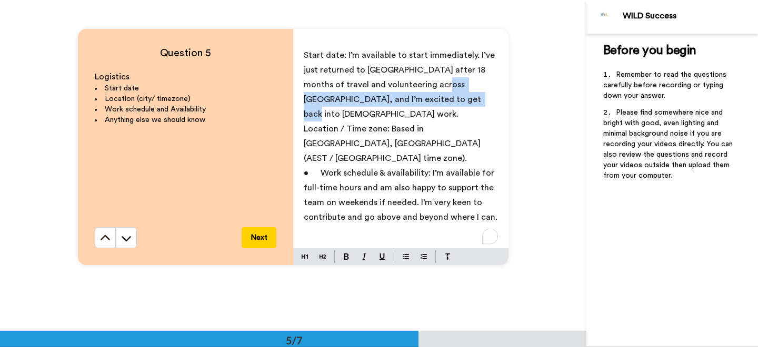
drag, startPoint x: 436, startPoint y: 104, endPoint x: 411, endPoint y: 89, distance: 29.0
click at [411, 89] on p "Start date: I’m available to start immediately. I’ve just returned to [GEOGRAPH…" at bounding box center [401, 85] width 194 height 74
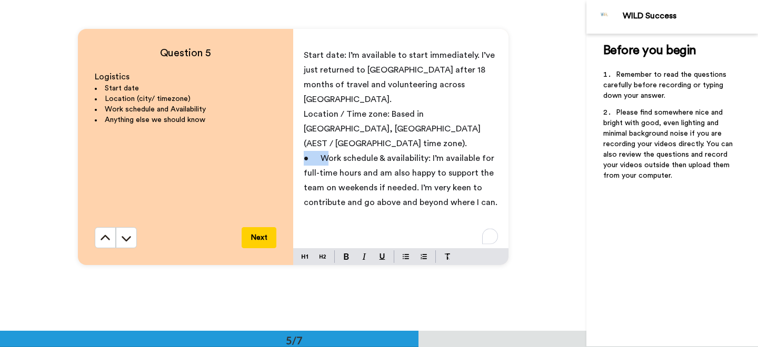
drag, startPoint x: 339, startPoint y: 130, endPoint x: 285, endPoint y: 130, distance: 54.2
click at [285, 130] on div "Question 5 Logistics Start date Location (city/ timezone) Work schedule and Ava…" at bounding box center [293, 147] width 431 height 236
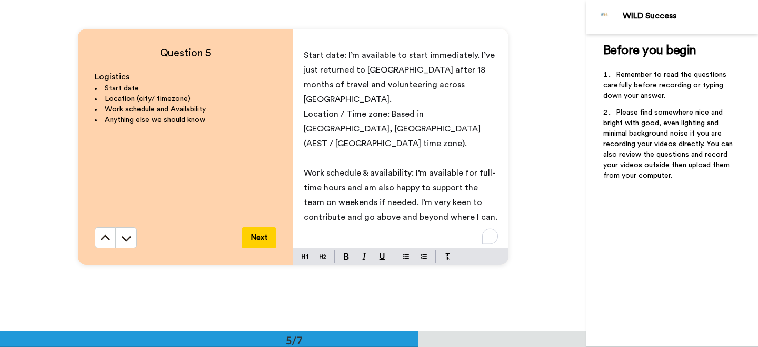
click at [304, 110] on span "Location / Time zone: Based in [GEOGRAPHIC_DATA], [GEOGRAPHIC_DATA] (AEST / [GE…" at bounding box center [393, 129] width 179 height 38
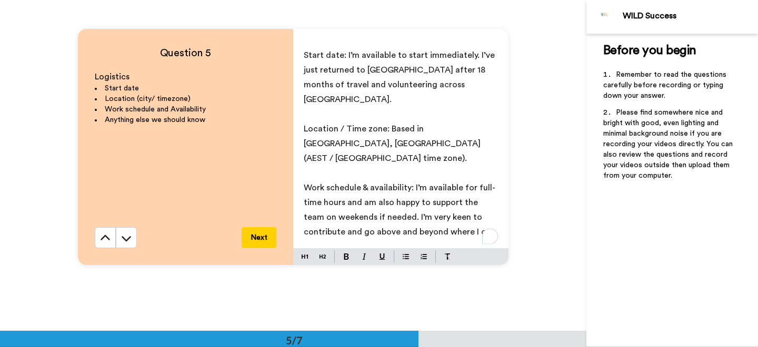
click at [258, 239] on button "Next" at bounding box center [259, 237] width 35 height 21
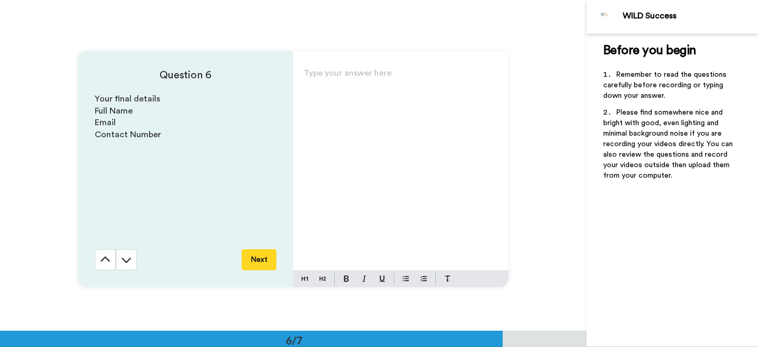
scroll to position [1657, 0]
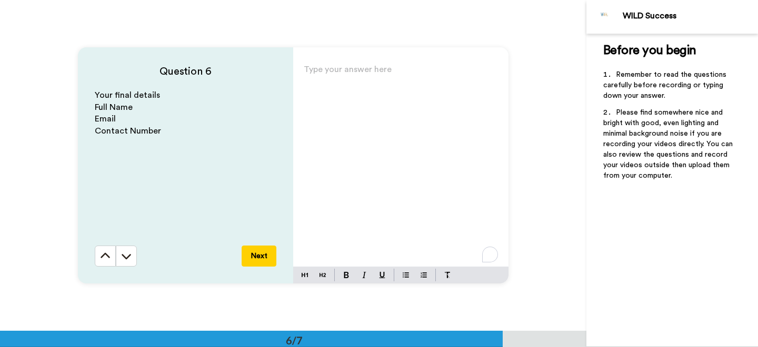
click at [379, 162] on div "Type your answer here ﻿" at bounding box center [400, 164] width 215 height 205
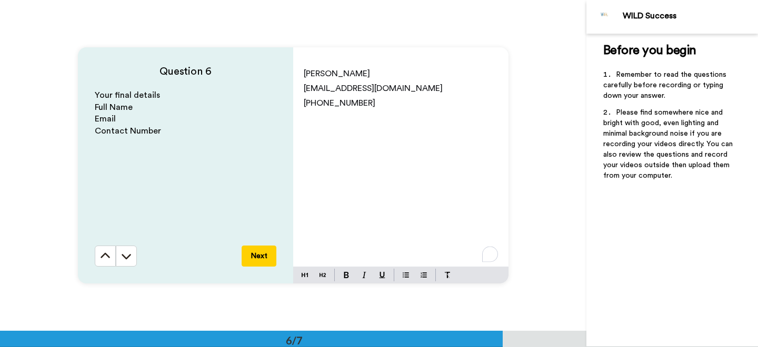
click at [333, 105] on span "[PHONE_NUMBER]" at bounding box center [340, 103] width 72 height 8
click at [258, 257] on button "Next" at bounding box center [259, 256] width 35 height 21
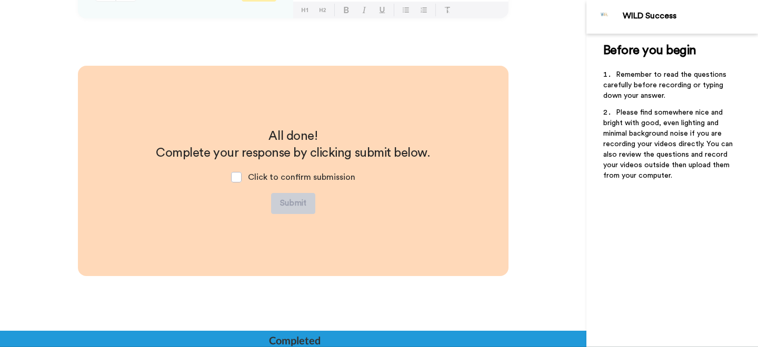
scroll to position [1928, 0]
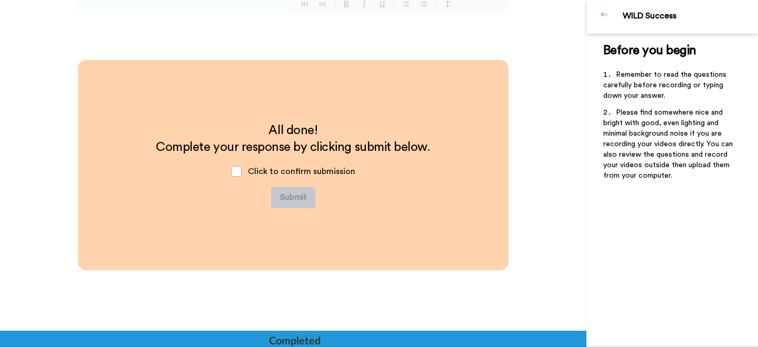
click at [268, 172] on span "Click to confirm submission" at bounding box center [301, 171] width 107 height 8
click at [235, 172] on span at bounding box center [236, 171] width 11 height 11
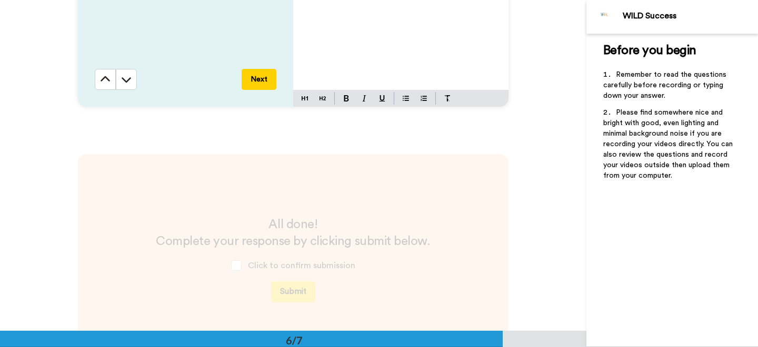
scroll to position [1925, 0]
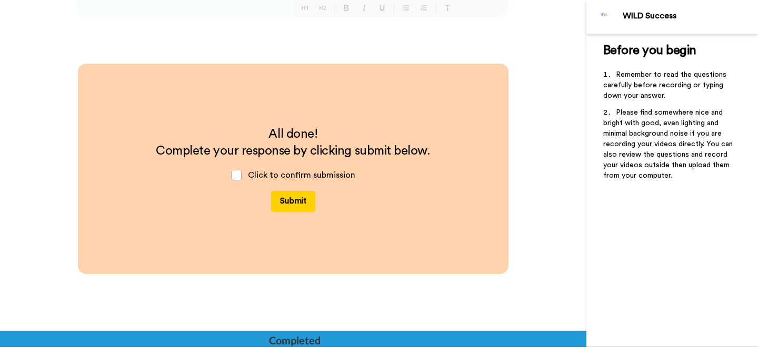
click at [295, 201] on button "Submit" at bounding box center [293, 201] width 44 height 21
